Goal: Transaction & Acquisition: Purchase product/service

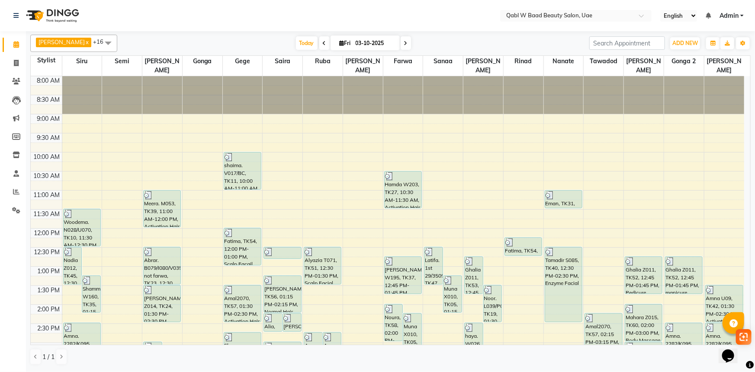
click at [645, 30] on nav "Select Location × Qabl W Baad Beauty Salon, Uae English ENGLISH Español العربية…" at bounding box center [377, 15] width 755 height 31
click at [296, 49] on span "Today" at bounding box center [307, 42] width 22 height 13
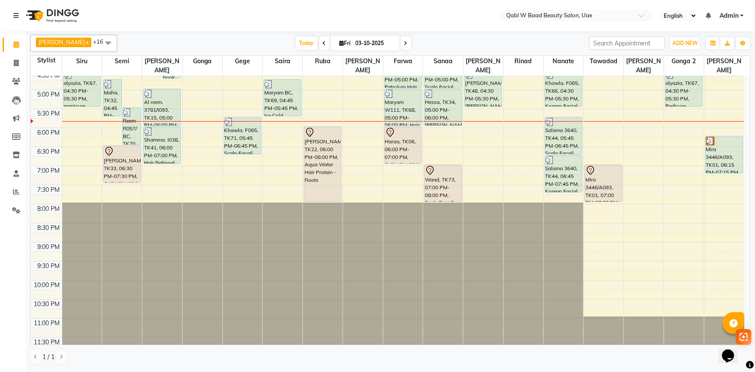
click at [291, 35] on div "[PERSON_NAME] x Siru x [PERSON_NAME] x Semi x Sanaa x Saira x [PERSON_NAME] x N…" at bounding box center [390, 43] width 721 height 17
click at [296, 45] on span "Today" at bounding box center [307, 42] width 22 height 13
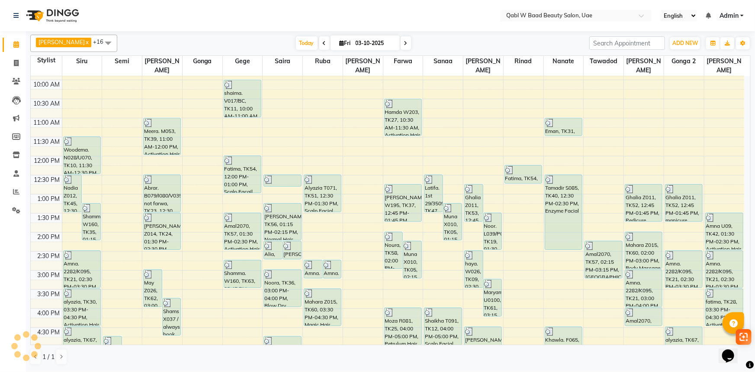
scroll to position [196, 0]
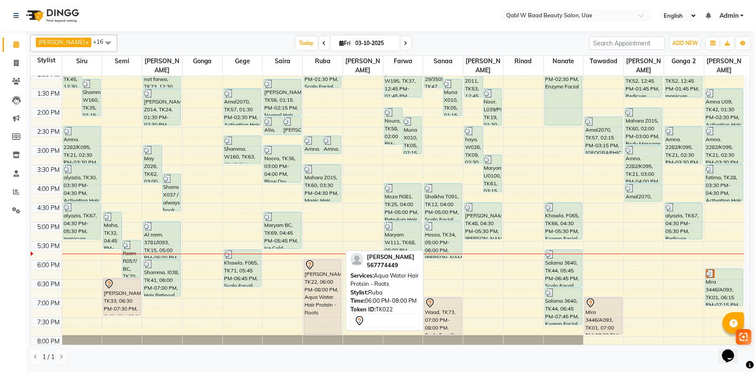
click at [328, 309] on div "[PERSON_NAME], TK22, 06:00 PM-08:00 PM, Aqua Water Hair Protein - Roots" at bounding box center [322, 296] width 37 height 75
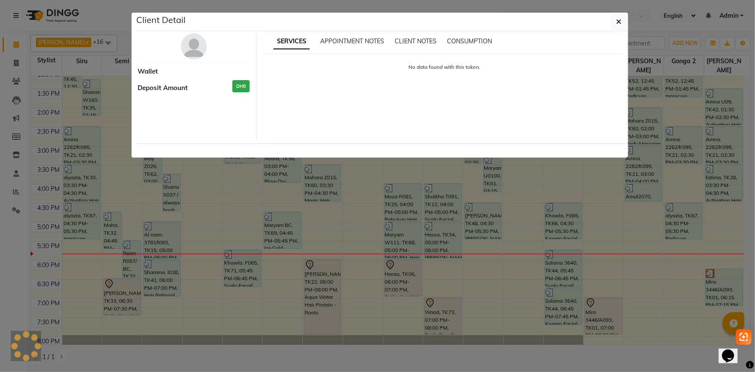
select select "7"
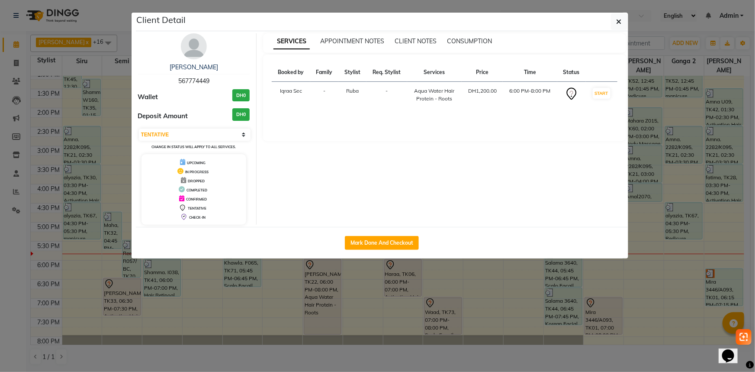
click at [296, 301] on ngb-modal-window "Client Detail Aya 567774449 Wallet DH0 Deposit Amount DH0 Select IN SERVICE CON…" at bounding box center [377, 186] width 755 height 372
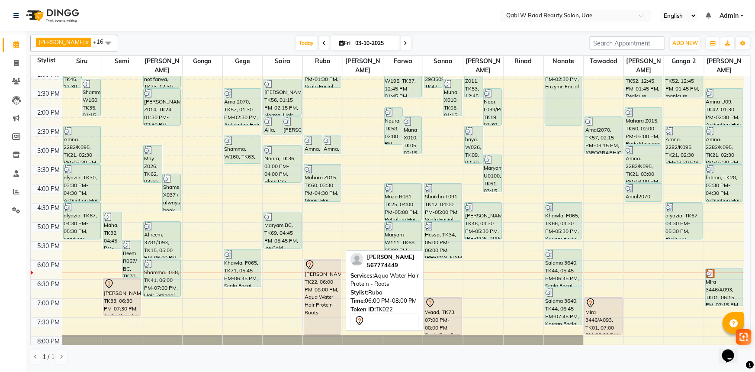
click at [319, 306] on div "[PERSON_NAME], TK22, 06:00 PM-08:00 PM, Aqua Water Hair Protein - Roots" at bounding box center [322, 296] width 37 height 75
select select "7"
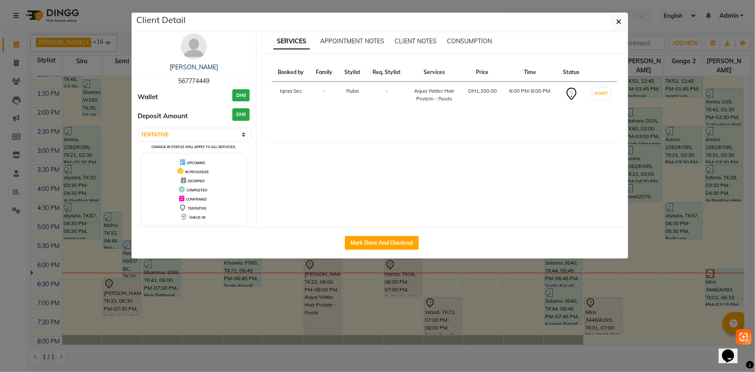
click at [232, 293] on ngb-modal-window "Client Detail Aya 567774449 Wallet DH0 Deposit Amount DH0 Select IN SERVICE CON…" at bounding box center [377, 186] width 755 height 372
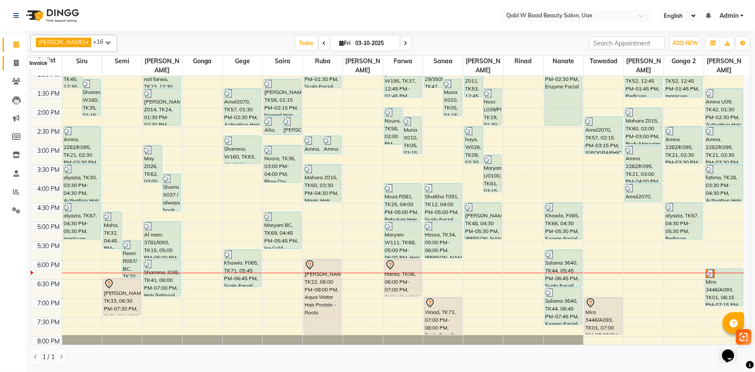
drag, startPoint x: 16, startPoint y: 62, endPoint x: 25, endPoint y: 58, distance: 9.7
click at [16, 62] on icon at bounding box center [16, 63] width 5 height 6
select select "service"
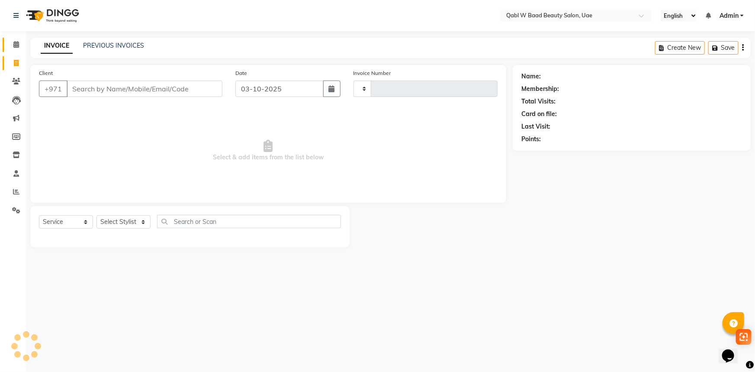
type input "8541"
select select "6969"
click at [114, 51] on div "INVOICE PREVIOUS INVOICES" at bounding box center [92, 46] width 124 height 10
click at [114, 45] on link "PREVIOUS INVOICES" at bounding box center [113, 46] width 61 height 8
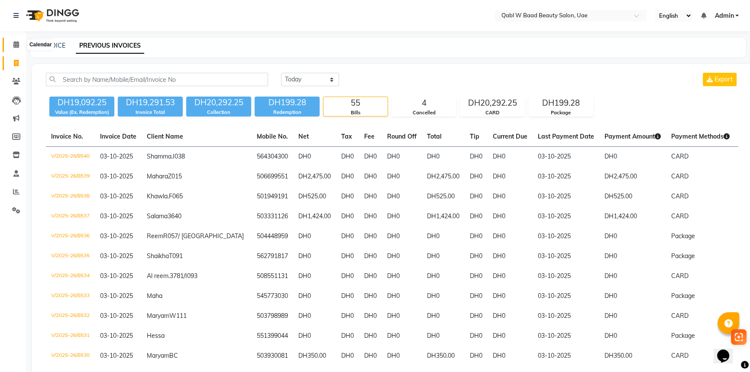
click at [11, 43] on span at bounding box center [16, 45] width 15 height 10
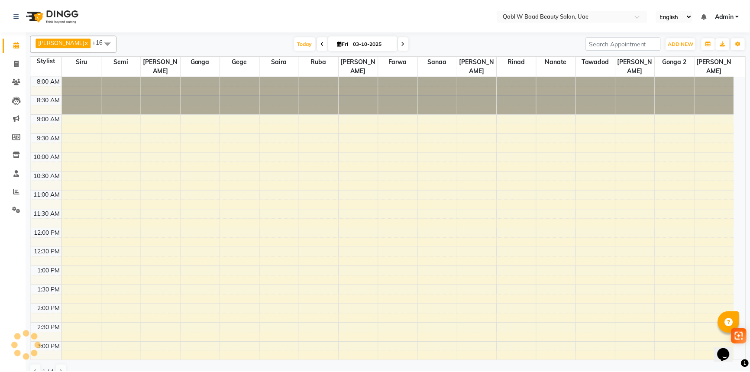
scroll to position [312, 0]
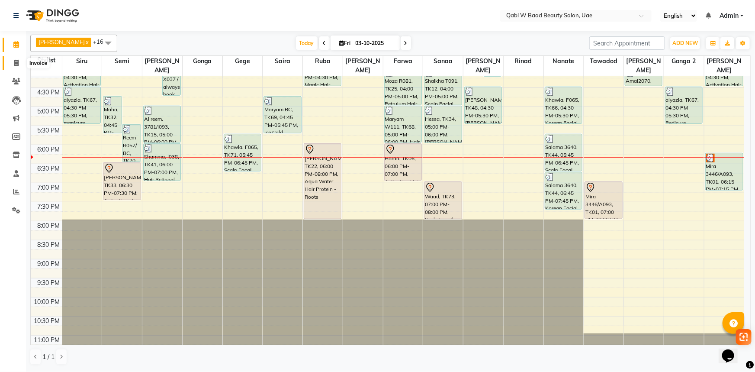
click at [16, 61] on icon at bounding box center [16, 63] width 5 height 6
select select "service"
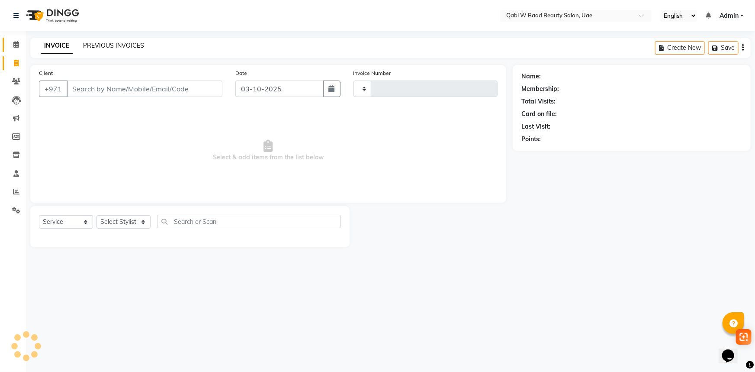
type input "8541"
select select "6969"
click at [92, 43] on link "PREVIOUS INVOICES" at bounding box center [113, 46] width 61 height 8
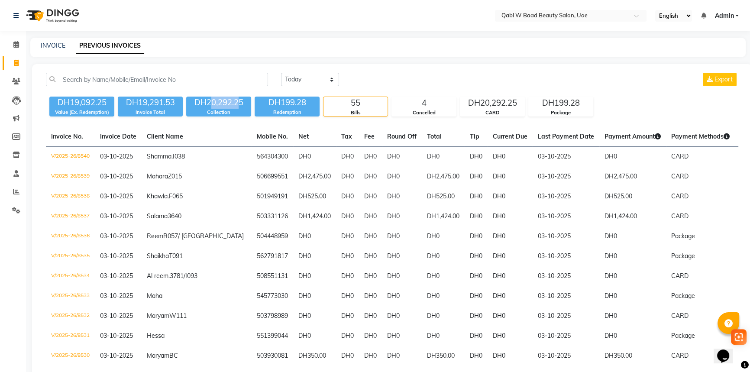
drag, startPoint x: 209, startPoint y: 106, endPoint x: 236, endPoint y: 107, distance: 26.8
click at [236, 107] on div "DH20,292.25" at bounding box center [218, 103] width 65 height 12
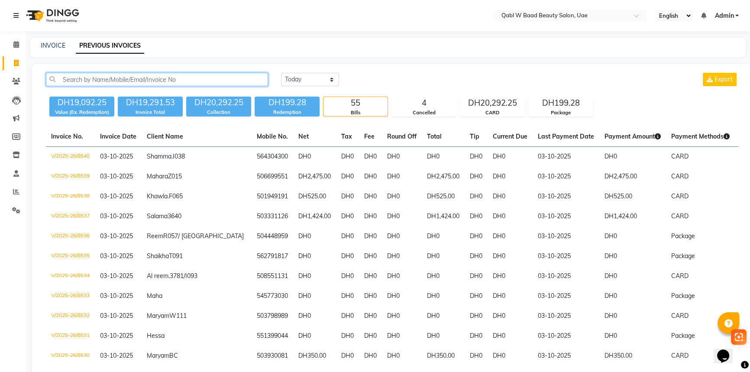
click at [234, 79] on input "text" at bounding box center [157, 79] width 222 height 13
click at [18, 40] on span at bounding box center [16, 45] width 15 height 10
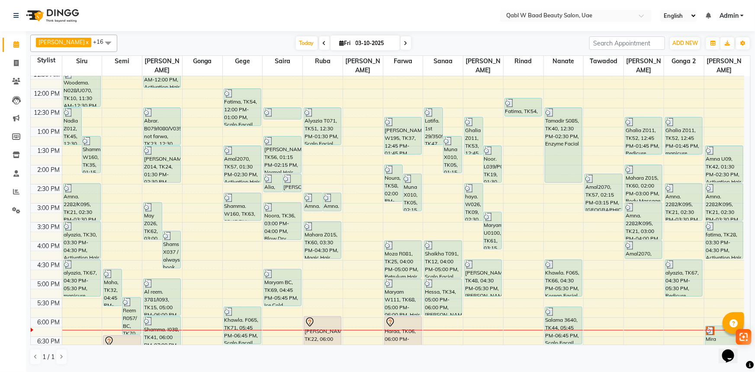
scroll to position [236, 0]
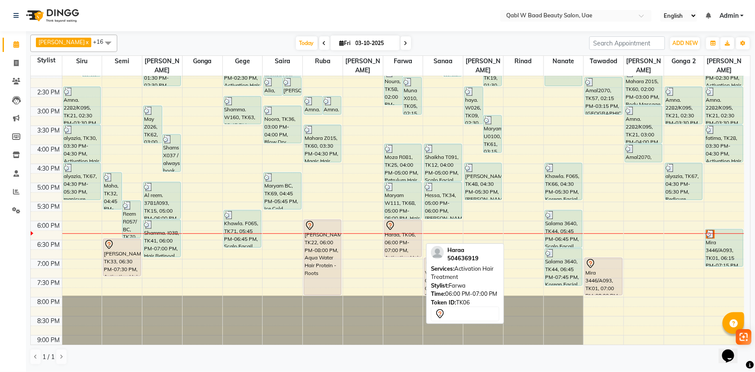
click at [406, 227] on div "Haraa, TK06, 06:00 PM-07:00 PM, Activation Hair Treatment" at bounding box center [403, 238] width 37 height 37
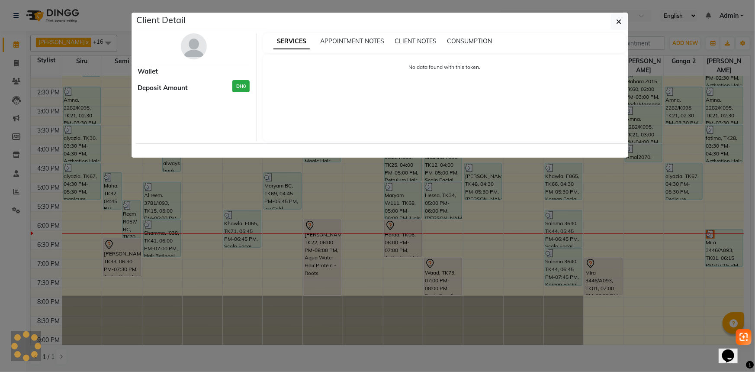
select select "7"
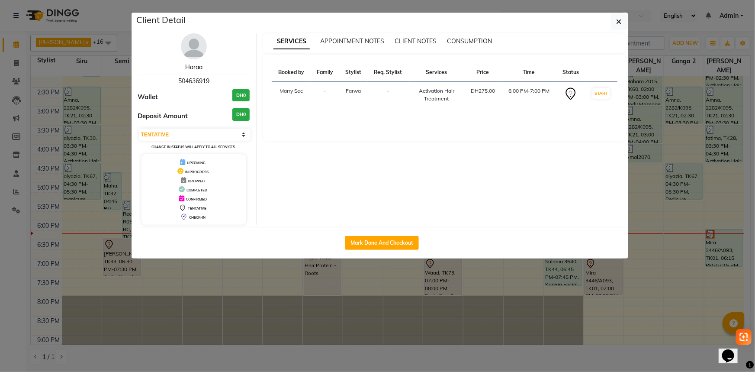
click at [187, 68] on link "Haraa" at bounding box center [193, 67] width 17 height 8
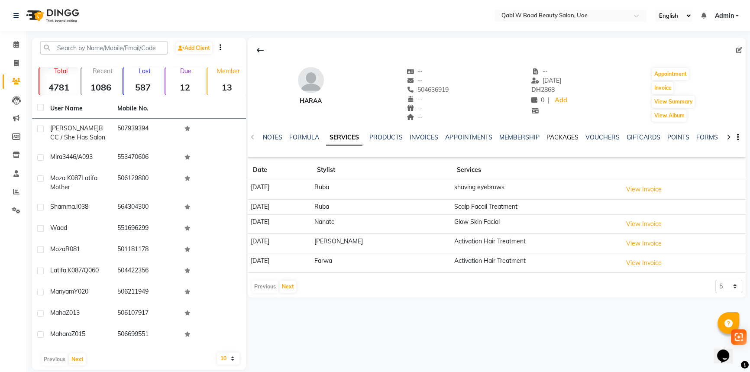
click at [553, 136] on link "PACKAGES" at bounding box center [562, 137] width 32 height 8
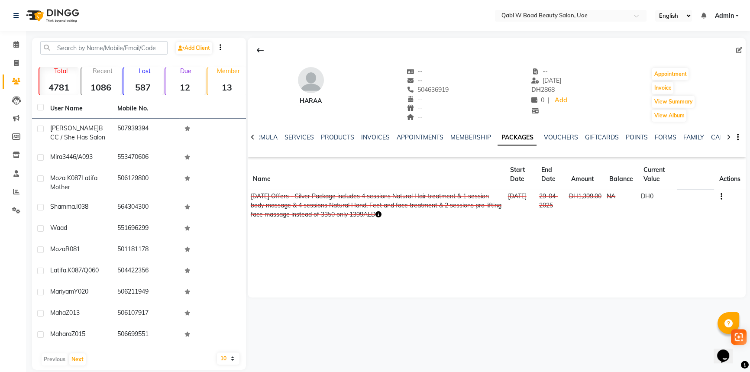
click at [399, 232] on div "Haraa -- -- 504636919 -- -- -- -- [DATE] DH 2868 0 | Add Appointment Invoice Vi…" at bounding box center [497, 168] width 498 height 260
click at [541, 346] on div "Haraa -- -- 504636919 -- -- -- -- [DATE] DH 2868 0 | Add Appointment Invoice Vi…" at bounding box center [495, 204] width 499 height 332
click at [629, 312] on div "Haraa -- -- 504636919 -- -- -- -- [DATE] DH 2868 0 | Add Appointment Invoice Vi…" at bounding box center [495, 204] width 499 height 332
click at [14, 39] on link "Calendar" at bounding box center [13, 45] width 21 height 14
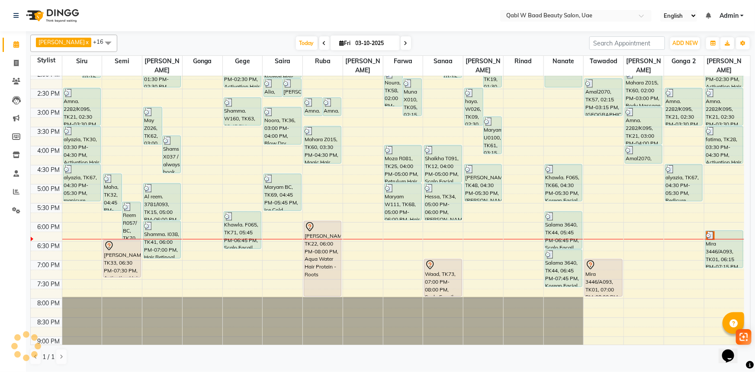
scroll to position [236, 0]
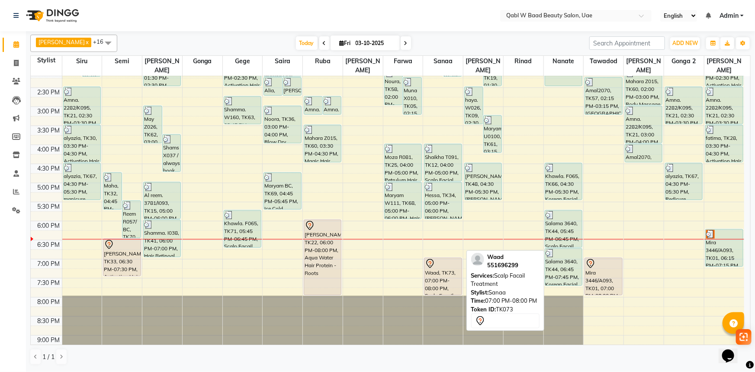
click at [431, 259] on div "Waad, TK73, 07:00 PM-08:00 PM, Scalp Facail Treatment" at bounding box center [443, 276] width 37 height 37
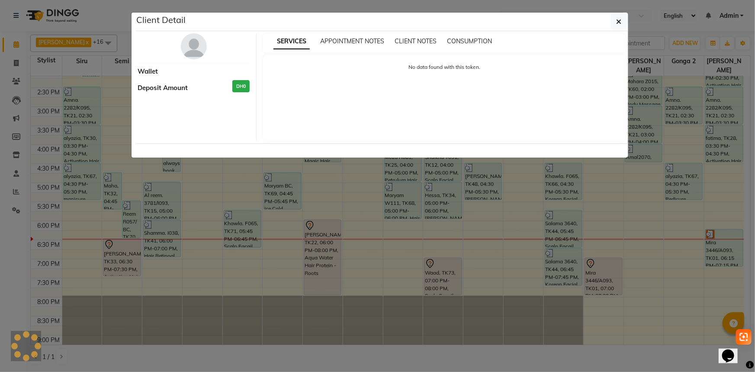
select select "7"
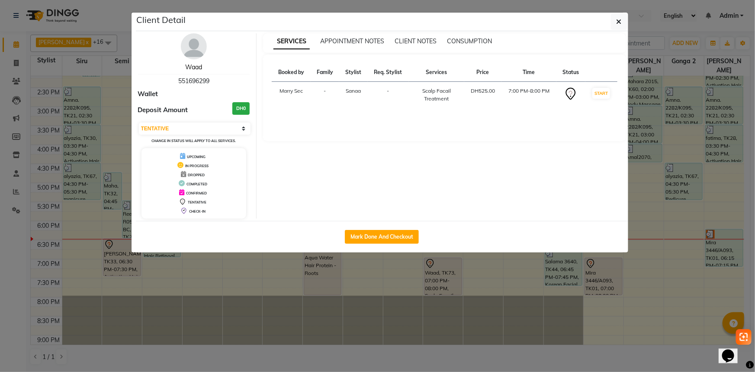
click at [195, 64] on link "Waad" at bounding box center [193, 67] width 17 height 8
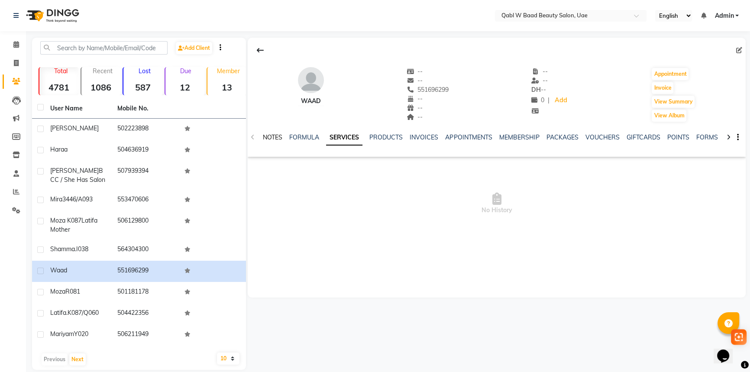
click at [271, 135] on link "NOTES" at bounding box center [272, 137] width 19 height 8
click at [431, 85] on div "551696299" at bounding box center [427, 89] width 42 height 9
copy span "551696299"
click at [14, 43] on icon at bounding box center [16, 44] width 6 height 6
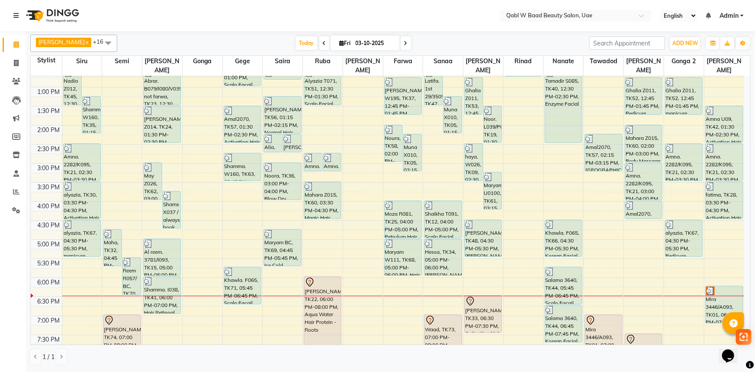
scroll to position [275, 0]
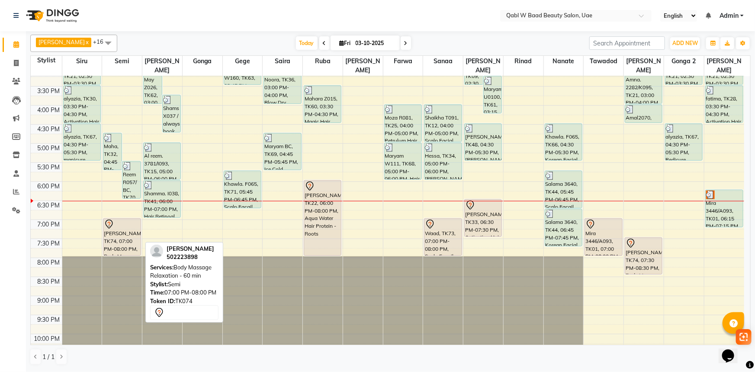
click at [122, 222] on div "[PERSON_NAME], TK74, 07:00 PM-08:00 PM, Body Massage Relaxation - 60 min" at bounding box center [121, 237] width 37 height 37
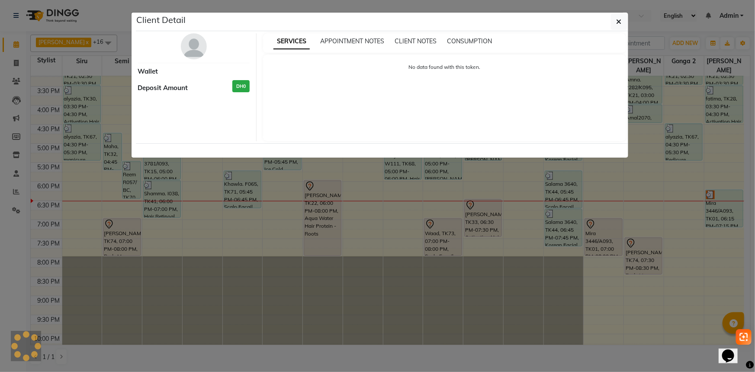
select select "7"
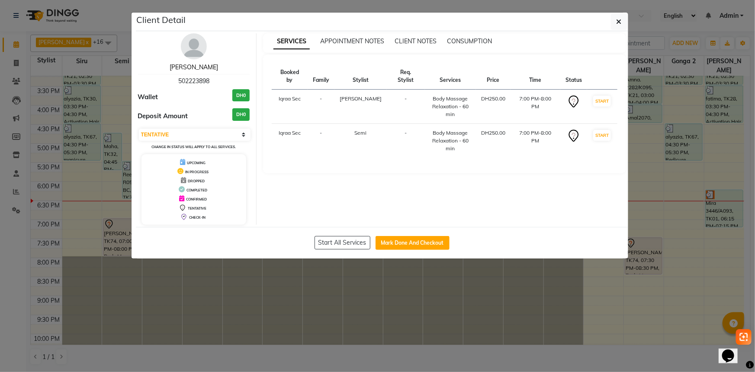
click at [192, 67] on link "[PERSON_NAME]" at bounding box center [194, 67] width 48 height 8
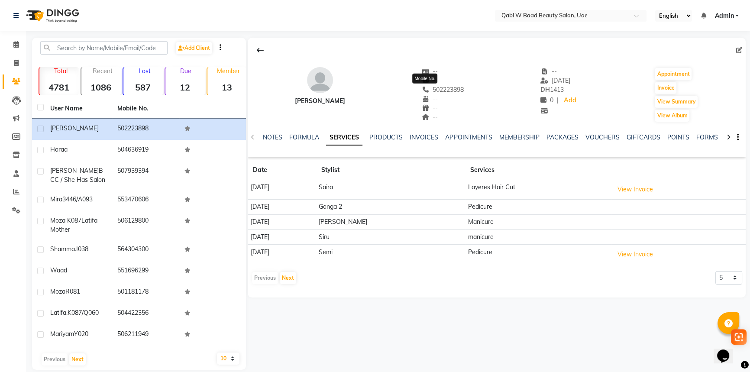
click at [422, 91] on span "502223898" at bounding box center [443, 90] width 42 height 8
click at [426, 89] on span "502223898" at bounding box center [443, 90] width 42 height 8
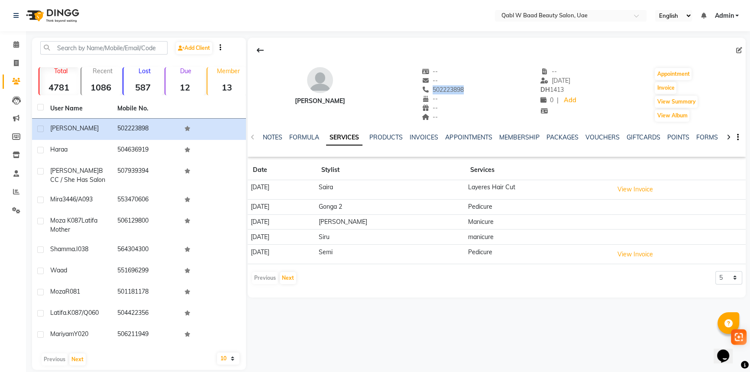
copy span "502223898"
click at [14, 42] on icon at bounding box center [16, 44] width 6 height 6
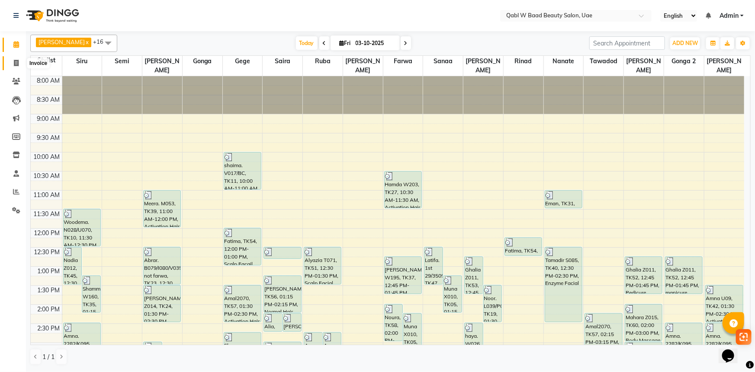
click at [16, 66] on icon at bounding box center [16, 63] width 5 height 6
select select "service"
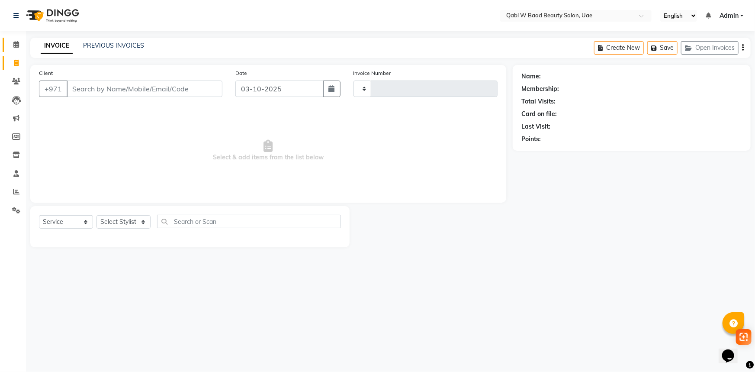
type input "8541"
select select "6969"
click at [119, 87] on input "Client" at bounding box center [145, 88] width 156 height 16
drag, startPoint x: 119, startPoint y: 87, endPoint x: 20, endPoint y: 84, distance: 98.3
click at [20, 84] on span at bounding box center [16, 82] width 15 height 10
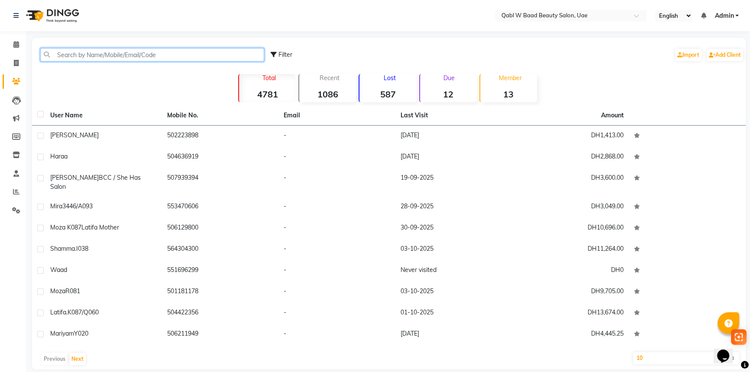
click at [123, 55] on input "text" at bounding box center [152, 54] width 224 height 13
paste input "502223898"
click at [57, 54] on input "502223898" at bounding box center [152, 54] width 224 height 13
click at [59, 52] on input "502223898" at bounding box center [152, 54] width 224 height 13
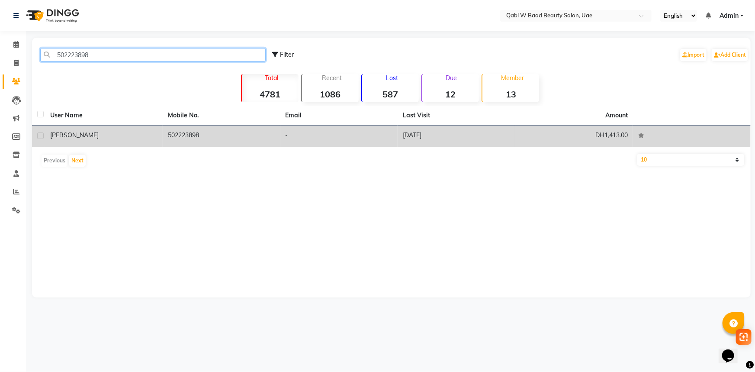
type input "502223898"
click at [486, 136] on td "[DATE]" at bounding box center [457, 136] width 118 height 21
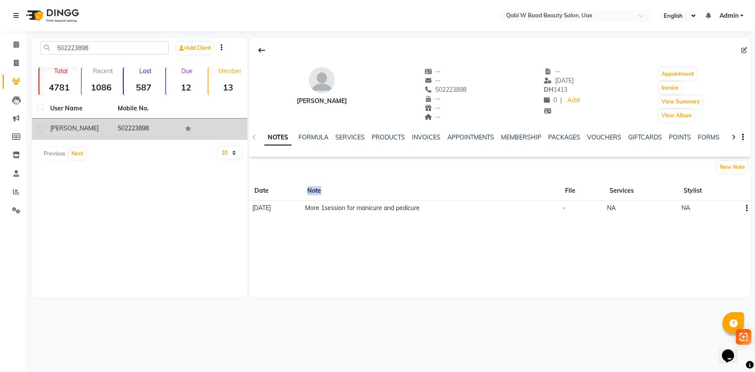
drag, startPoint x: 327, startPoint y: 197, endPoint x: 447, endPoint y: 198, distance: 119.9
click at [447, 198] on tr "Date Note File Services Stylist" at bounding box center [500, 191] width 502 height 20
click at [431, 235] on div "[PERSON_NAME] -- -- 502223898 -- -- -- -- [DATE] DH 1413 0 | Add Appointment In…" at bounding box center [500, 168] width 502 height 260
click at [19, 42] on span at bounding box center [16, 45] width 15 height 10
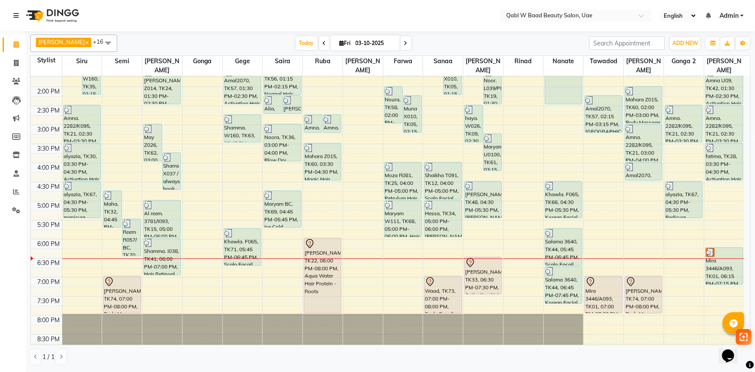
scroll to position [275, 0]
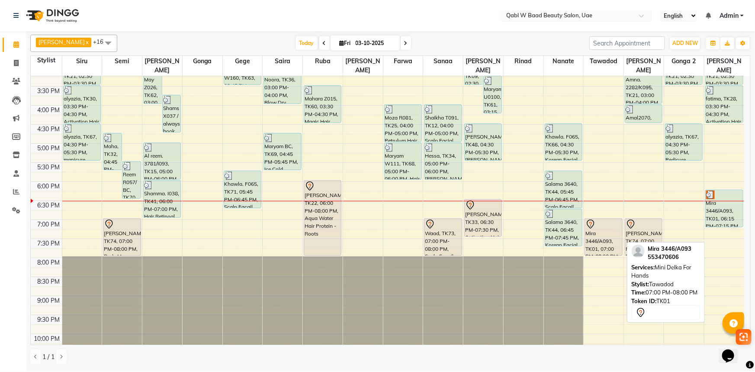
click at [596, 231] on div "Mira 3446/A093, TK01, 07:00 PM-08:00 PM, Mini Delka For Hands" at bounding box center [603, 237] width 37 height 37
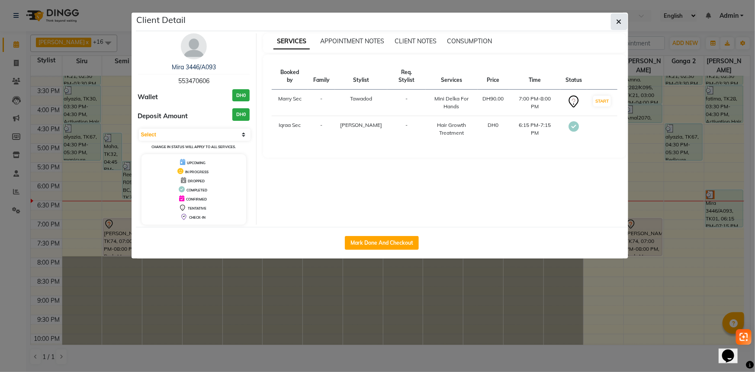
click at [615, 22] on button "button" at bounding box center [619, 21] width 16 height 16
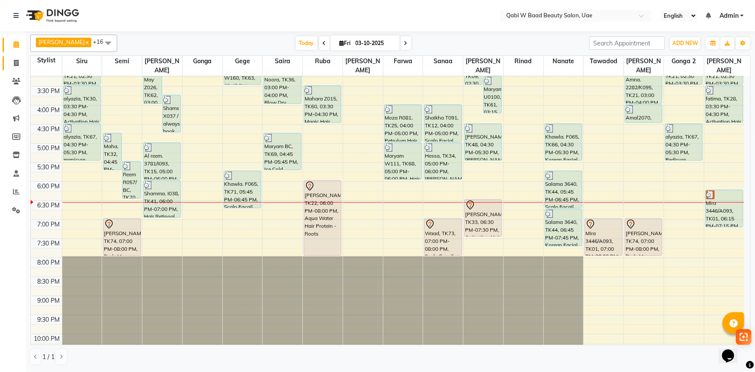
click at [15, 60] on icon at bounding box center [16, 63] width 5 height 6
select select "service"
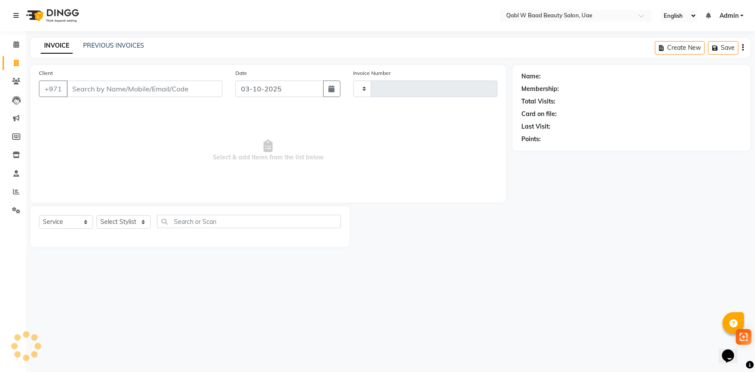
type input "8541"
select select "6969"
click at [88, 42] on link "PREVIOUS INVOICES" at bounding box center [113, 46] width 61 height 8
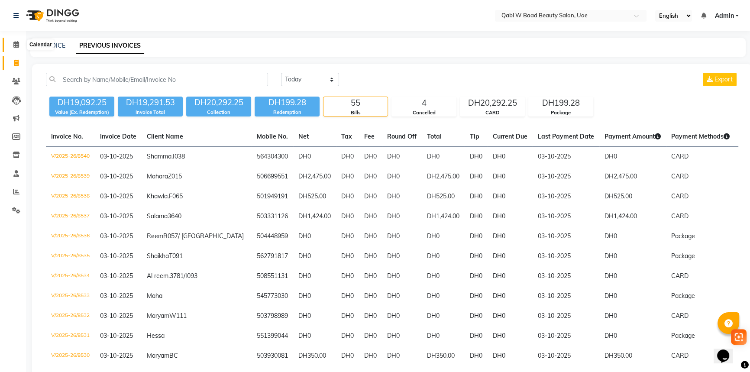
click at [9, 44] on span at bounding box center [16, 45] width 15 height 10
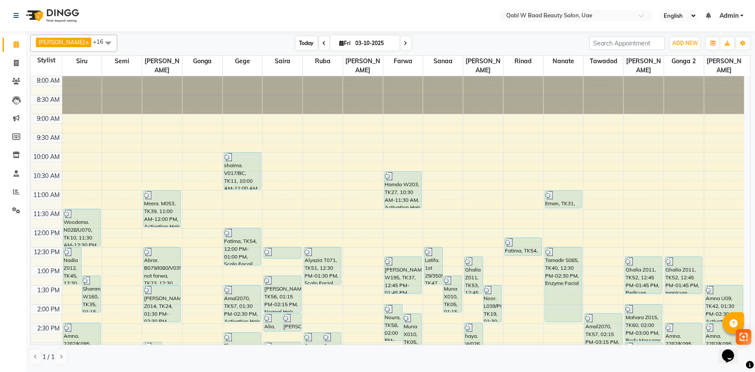
click at [296, 38] on span "Today" at bounding box center [307, 42] width 22 height 13
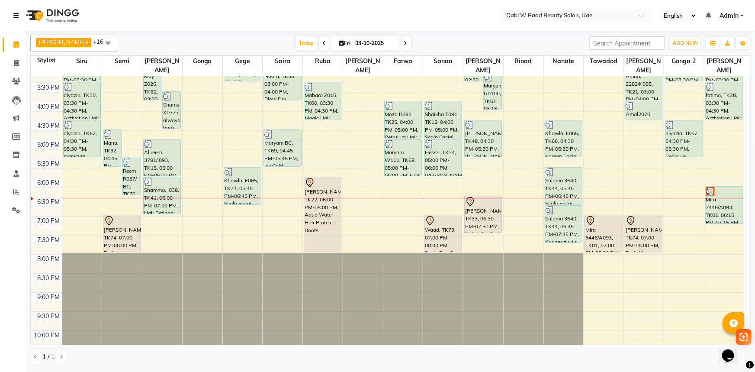
scroll to position [250, 0]
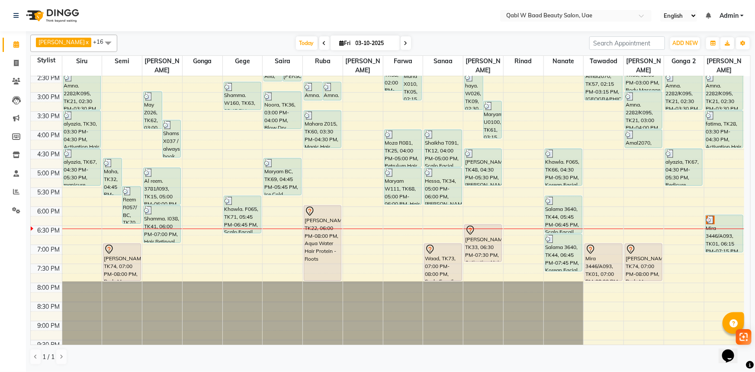
click at [157, 11] on nav "Select Location × Qabl W Baad Beauty Salon, Uae English ENGLISH Español العربية…" at bounding box center [377, 15] width 755 height 31
drag, startPoint x: 12, startPoint y: 61, endPoint x: 14, endPoint y: 56, distance: 5.2
click at [12, 61] on span at bounding box center [16, 63] width 15 height 10
select select "6969"
select select "service"
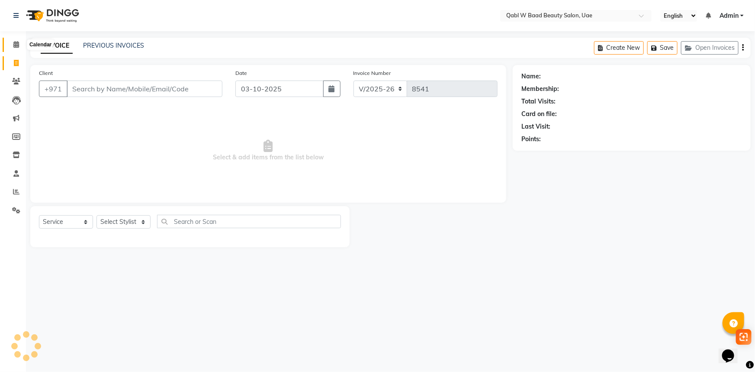
click at [19, 47] on span at bounding box center [16, 45] width 15 height 10
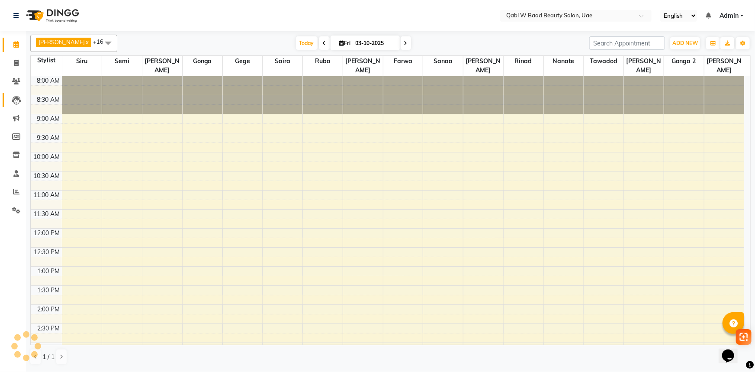
scroll to position [312, 0]
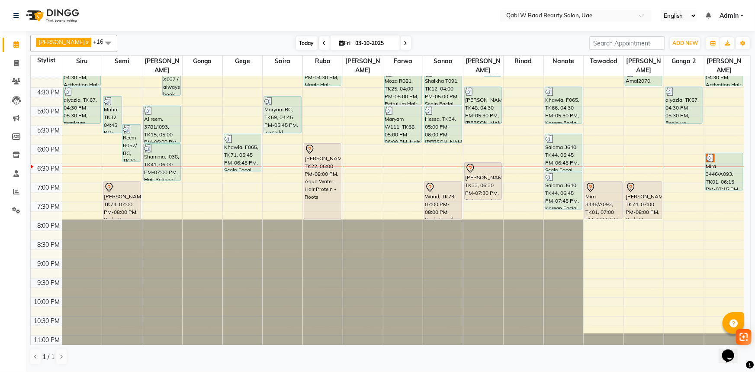
click at [296, 38] on span "Today" at bounding box center [307, 42] width 22 height 13
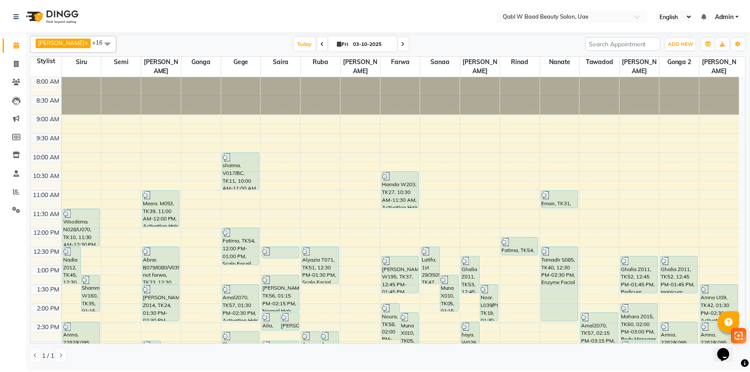
scroll to position [329, 0]
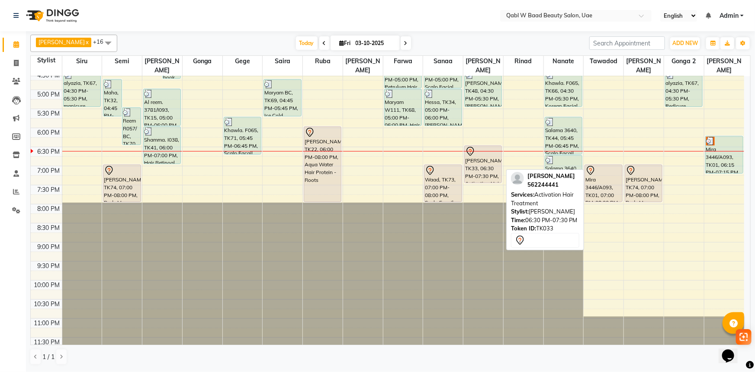
click at [476, 150] on div "[PERSON_NAME], TK33, 06:30 PM-07:30 PM, Activation Hair Treatment" at bounding box center [483, 164] width 37 height 37
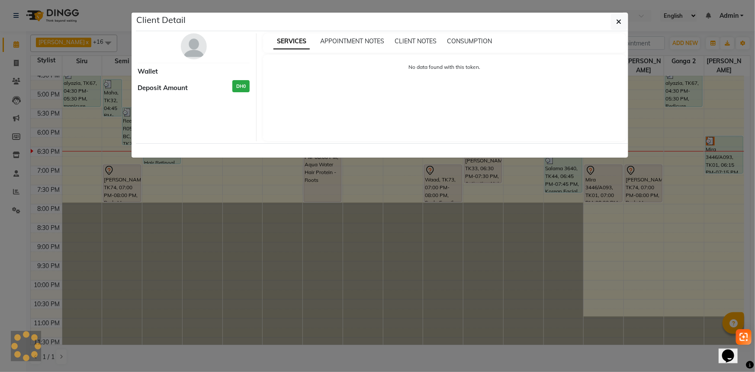
select select "7"
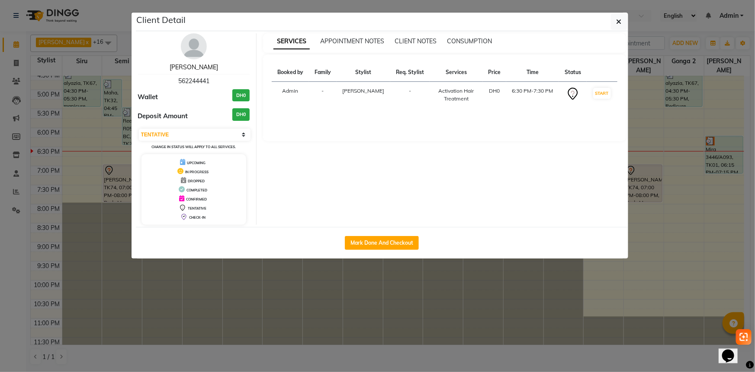
click at [186, 66] on link "[PERSON_NAME]" at bounding box center [194, 67] width 48 height 8
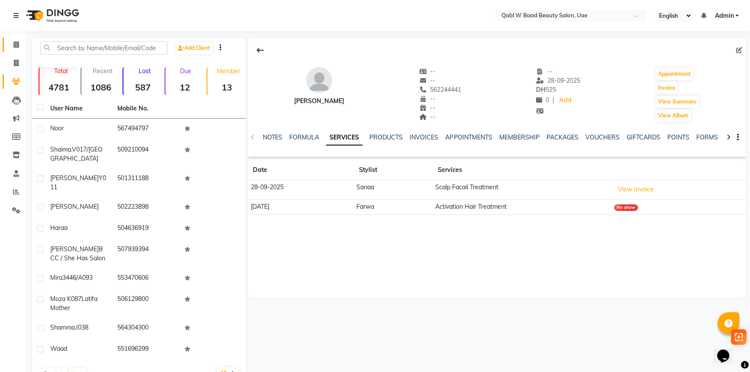
scroll to position [10, 0]
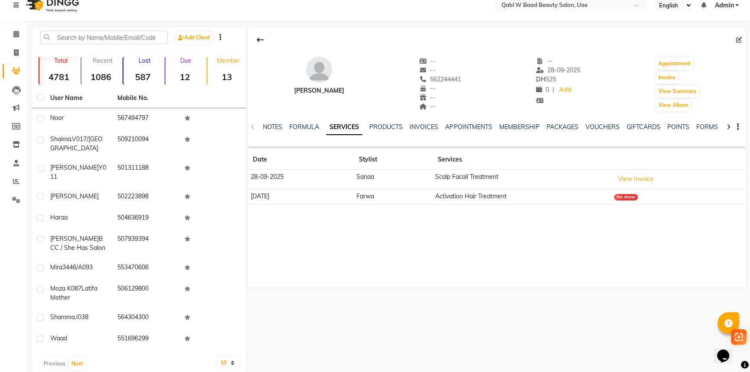
click at [435, 83] on div "562244441" at bounding box center [440, 79] width 42 height 9
copy span "562244441"
drag, startPoint x: 0, startPoint y: 34, endPoint x: 21, endPoint y: 37, distance: 21.0
click at [2, 34] on li "Calendar" at bounding box center [13, 34] width 26 height 19
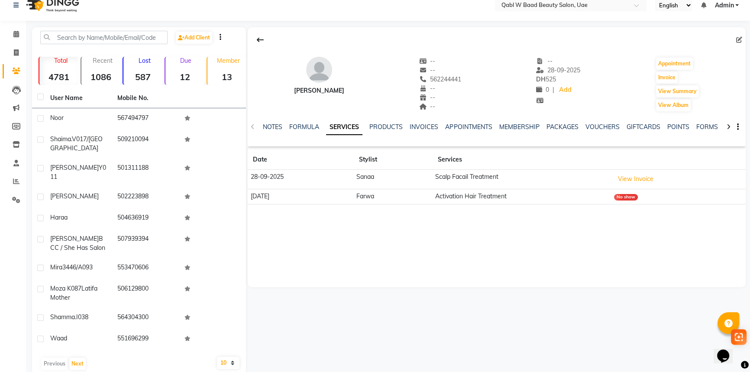
click at [26, 35] on main "Add Client Total 4781 Recent 1086 Lost 587 Due 12 Member 13 User Name Mobile No…" at bounding box center [388, 207] width 724 height 360
click at [16, 35] on icon at bounding box center [16, 34] width 6 height 6
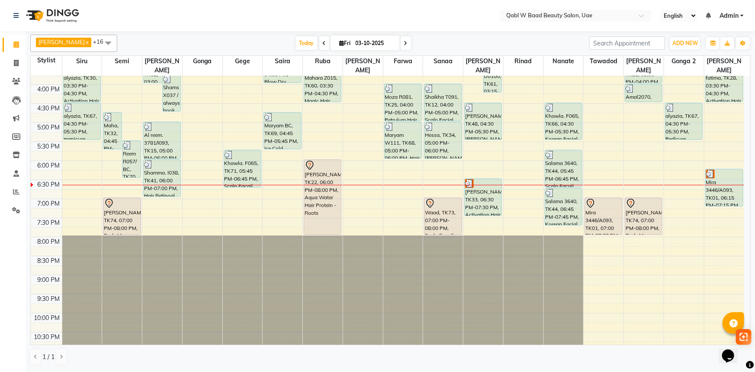
scroll to position [315, 0]
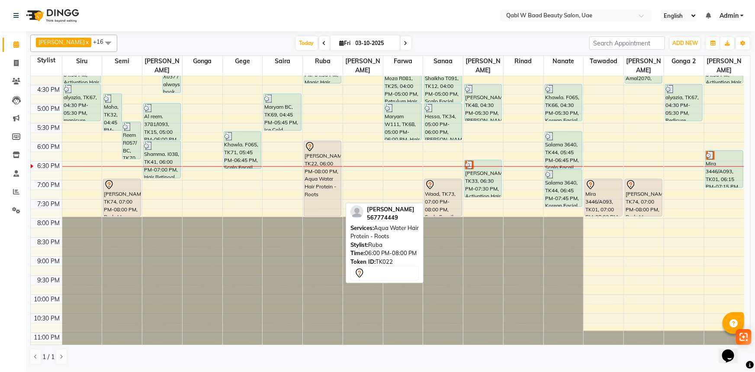
click at [318, 152] on div "[PERSON_NAME], TK22, 06:00 PM-08:00 PM, Aqua Water Hair Protein - Roots" at bounding box center [322, 178] width 37 height 75
select select "7"
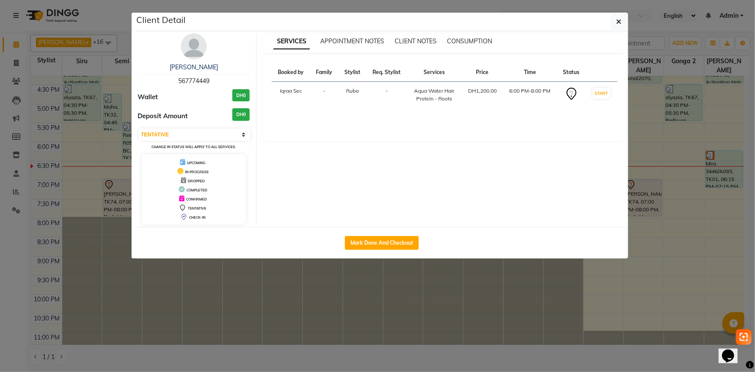
click at [217, 280] on ngb-modal-window "Client Detail Aya 567774449 Wallet DH0 Deposit Amount DH0 Select IN SERVICE CON…" at bounding box center [377, 186] width 755 height 372
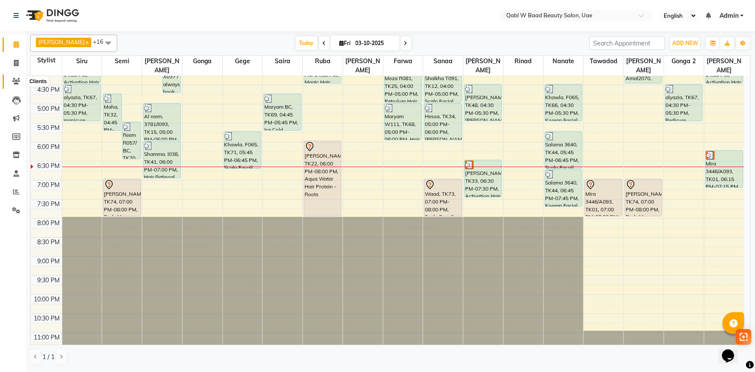
click at [18, 78] on icon at bounding box center [16, 81] width 8 height 6
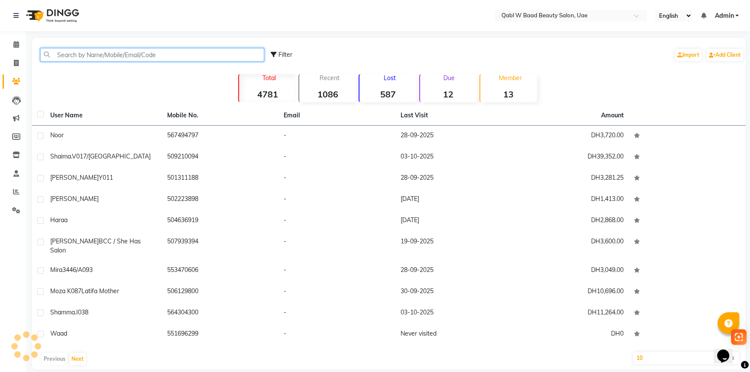
click at [120, 60] on input "text" at bounding box center [152, 54] width 224 height 13
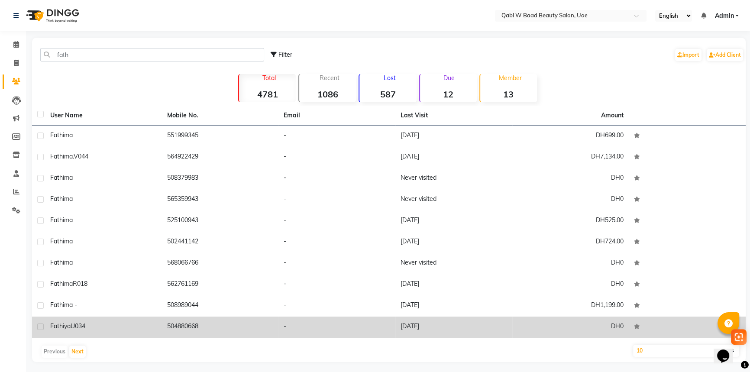
click at [91, 326] on div "Fathiya U034" at bounding box center [103, 326] width 106 height 9
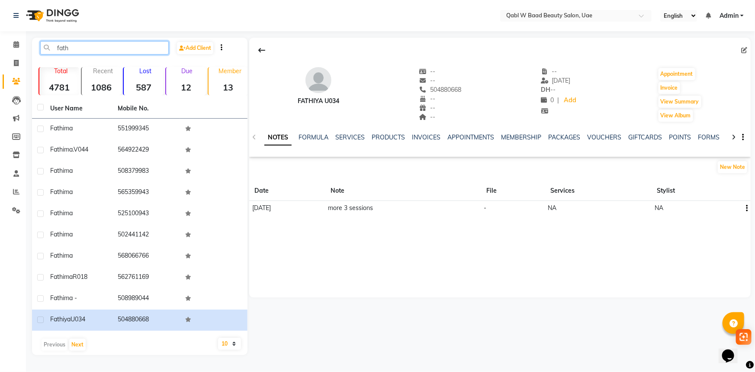
click at [90, 52] on input "fath" at bounding box center [104, 47] width 129 height 13
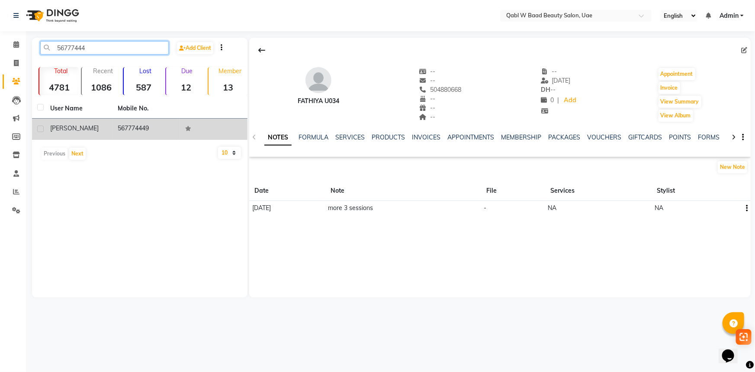
type input "56777444"
click at [100, 134] on td "[PERSON_NAME]" at bounding box center [79, 129] width 68 height 21
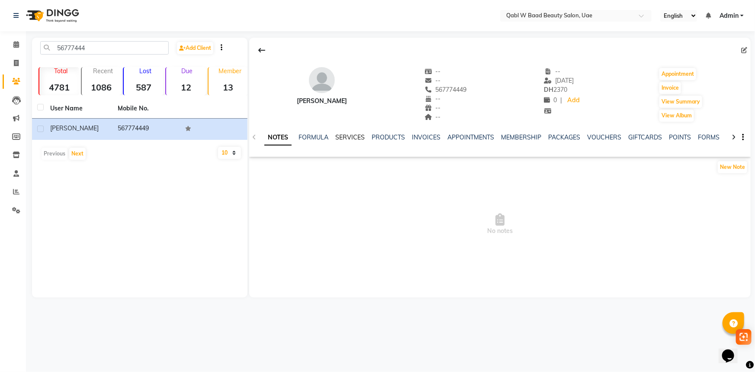
click at [348, 137] on link "SERVICES" at bounding box center [349, 137] width 29 height 8
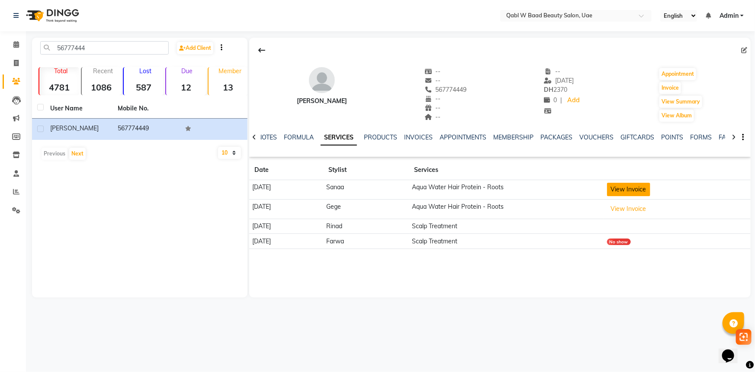
click at [634, 188] on button "View Invoice" at bounding box center [628, 189] width 43 height 13
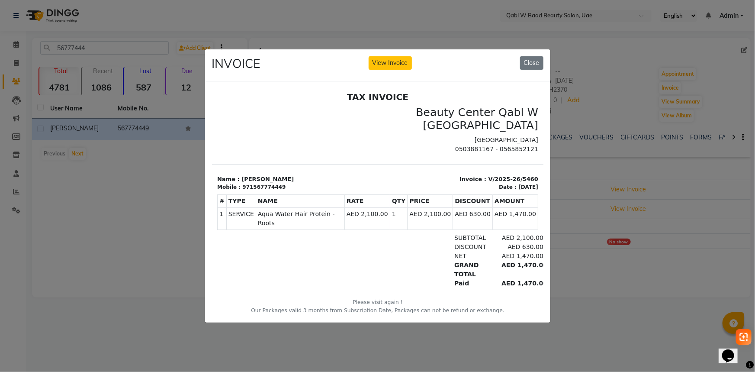
click at [567, 267] on ngb-modal-window "INVOICE View Invoice Close" at bounding box center [377, 186] width 755 height 372
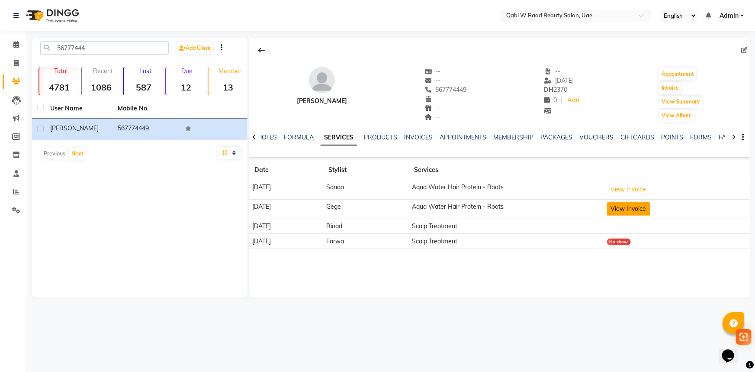
click at [625, 203] on button "View Invoice" at bounding box center [628, 208] width 43 height 13
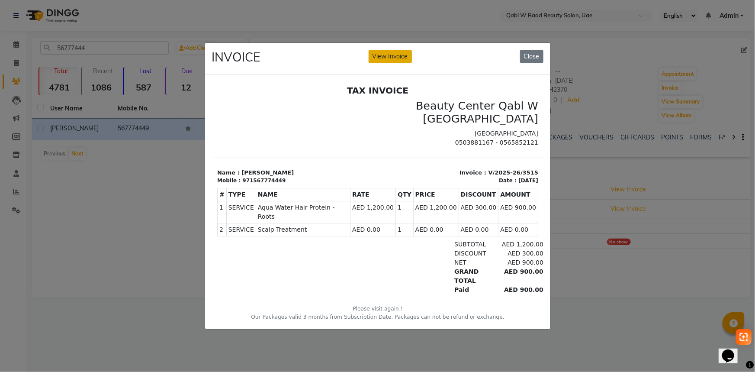
click at [385, 56] on button "View Invoice" at bounding box center [390, 56] width 43 height 13
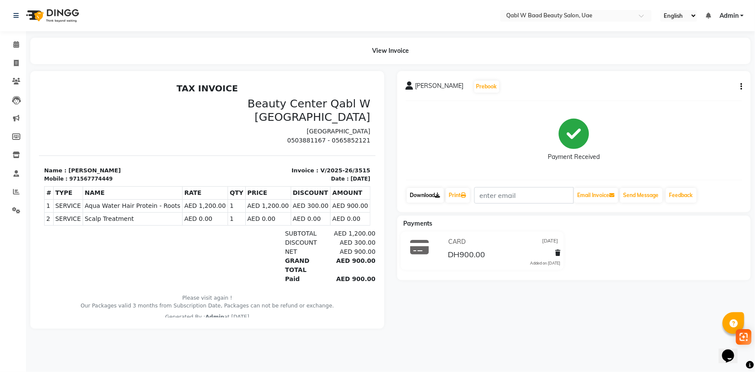
click at [434, 193] on link "Download" at bounding box center [425, 195] width 37 height 15
click at [21, 46] on span at bounding box center [16, 45] width 15 height 10
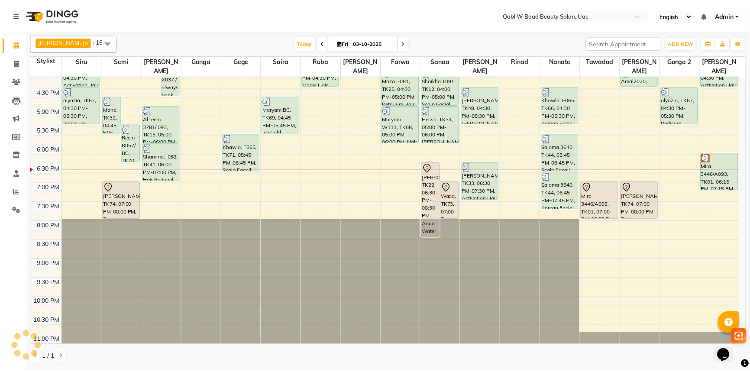
scroll to position [329, 0]
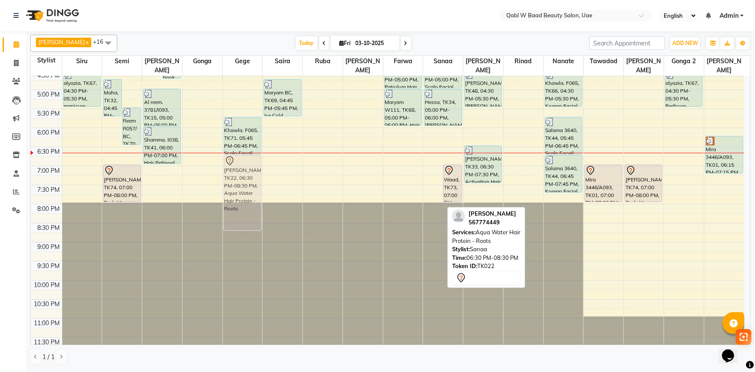
drag, startPoint x: 435, startPoint y: 163, endPoint x: 242, endPoint y: 173, distance: 192.4
click at [242, 173] on tr "Nadia Z012, TK45, 12:30 PM-01:30 PM, Natural Hair Color Shamma. W160, TK35, 01:…" at bounding box center [388, 51] width 714 height 609
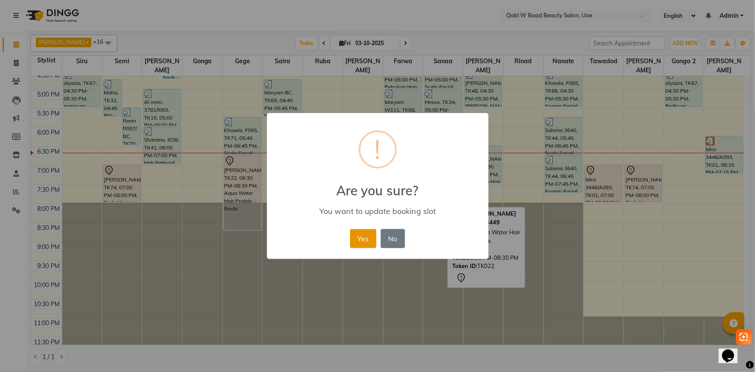
click at [362, 242] on button "Yes" at bounding box center [363, 238] width 26 height 19
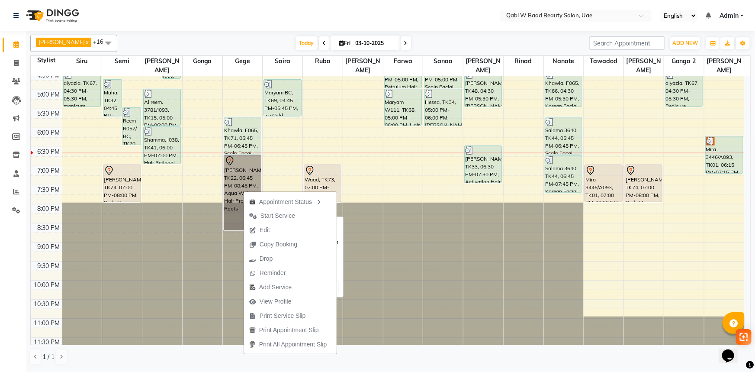
click at [253, 167] on link "[PERSON_NAME], TK22, 06:45 PM-08:45 PM, Aqua Water Hair Protein - Roots" at bounding box center [243, 192] width 38 height 75
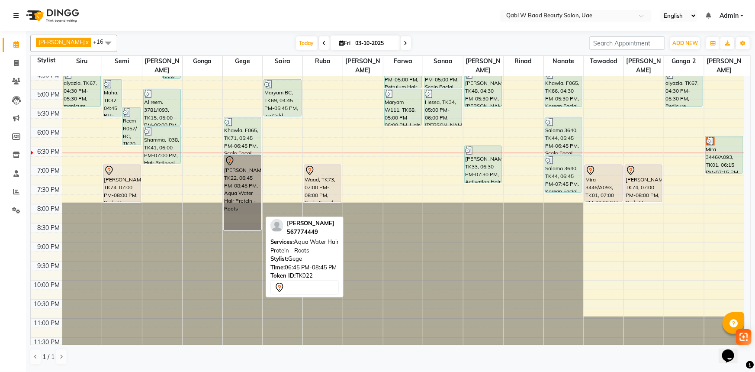
click at [253, 167] on link "[PERSON_NAME], TK22, 06:45 PM-08:45 PM, Aqua Water Hair Protein - Roots" at bounding box center [243, 192] width 38 height 75
select select "7"
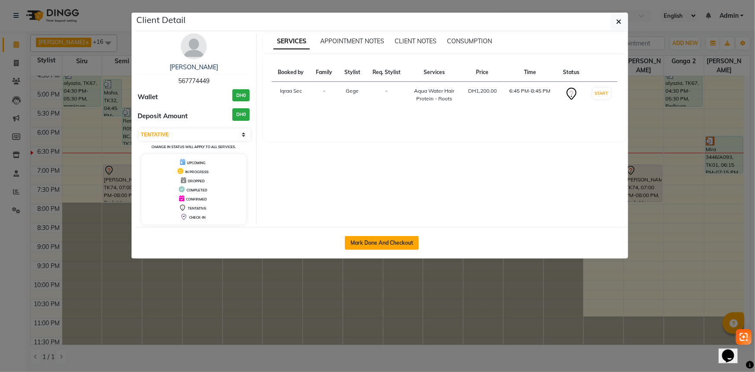
click at [393, 241] on button "Mark Done And Checkout" at bounding box center [382, 243] width 74 height 14
select select "6969"
select select "service"
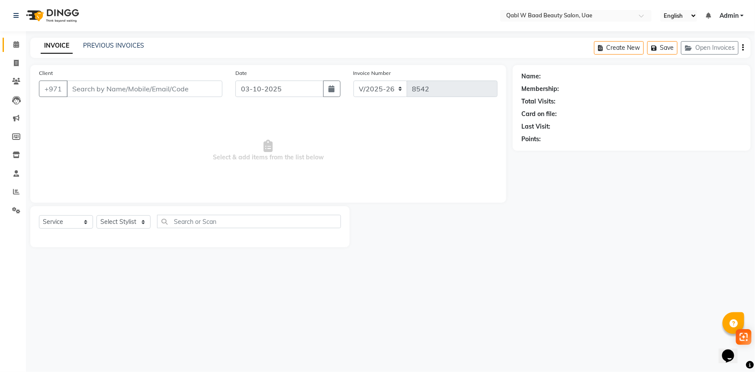
type input "567774449"
select select "56772"
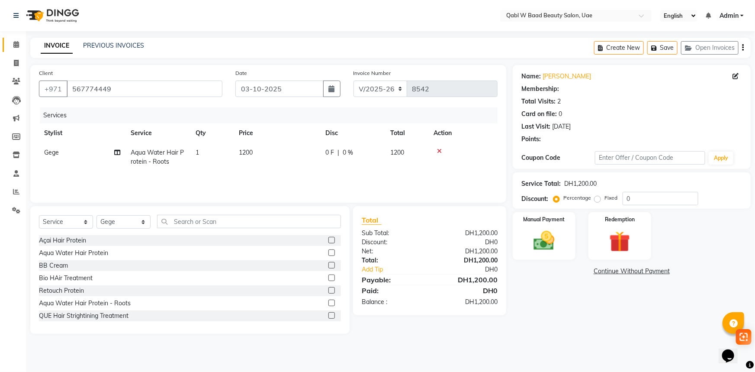
select select "1: Object"
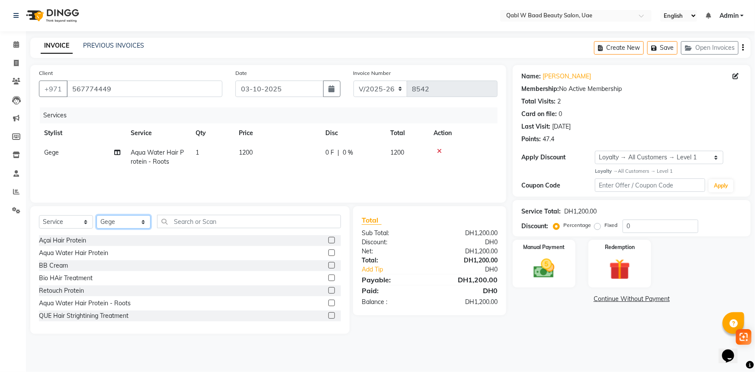
click at [131, 221] on select "Select Stylist Asia [PERSON_NAME] [PERSON_NAME] [PERSON_NAME] 2 Iqraa Sec [PERS…" at bounding box center [124, 221] width 54 height 13
select select "57630"
click at [97, 215] on select "Select Stylist Asia [PERSON_NAME] [PERSON_NAME] [PERSON_NAME] 2 Iqraa Sec [PERS…" at bounding box center [124, 221] width 54 height 13
click at [204, 220] on input "text" at bounding box center [249, 221] width 184 height 13
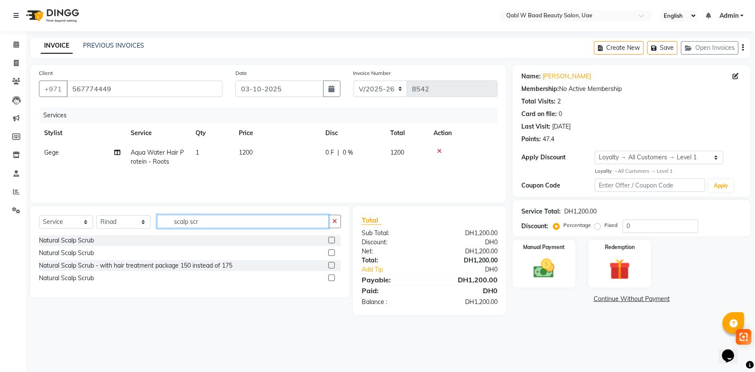
type input "scalp scr"
click at [331, 251] on label at bounding box center [331, 252] width 6 height 6
click at [331, 251] on input "checkbox" at bounding box center [331, 253] width 6 height 6
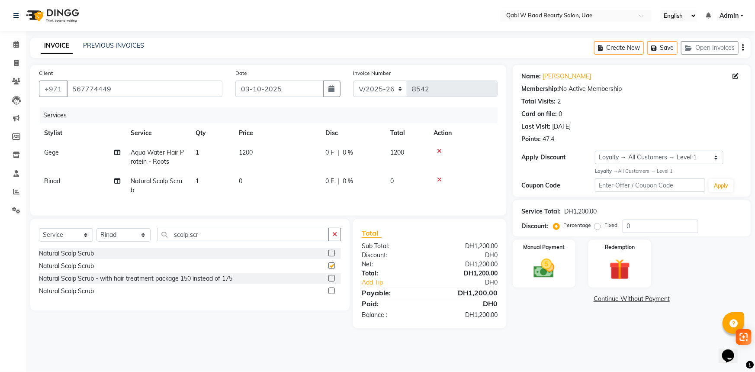
checkbox input "false"
click at [554, 256] on img at bounding box center [544, 268] width 35 height 25
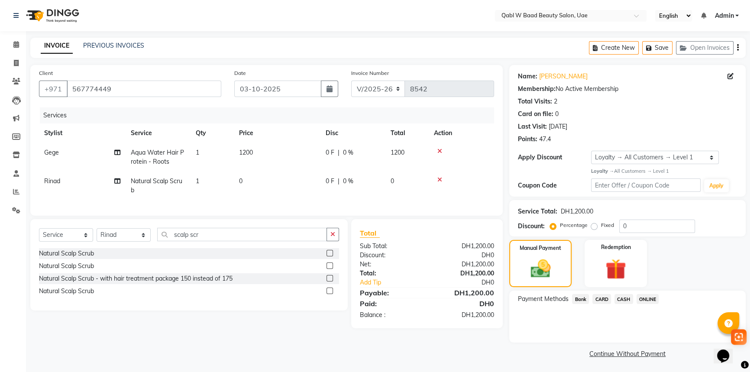
click at [594, 294] on span "CARD" at bounding box center [601, 299] width 19 height 10
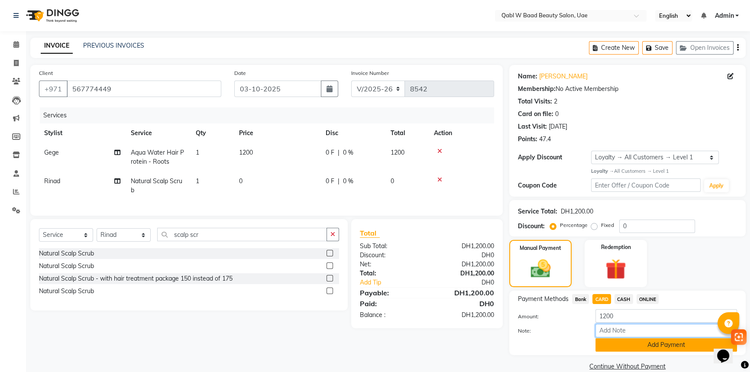
click at [619, 335] on input "Note:" at bounding box center [666, 330] width 142 height 13
click at [622, 351] on button "Add Payment" at bounding box center [666, 344] width 142 height 13
